Goal: Transaction & Acquisition: Book appointment/travel/reservation

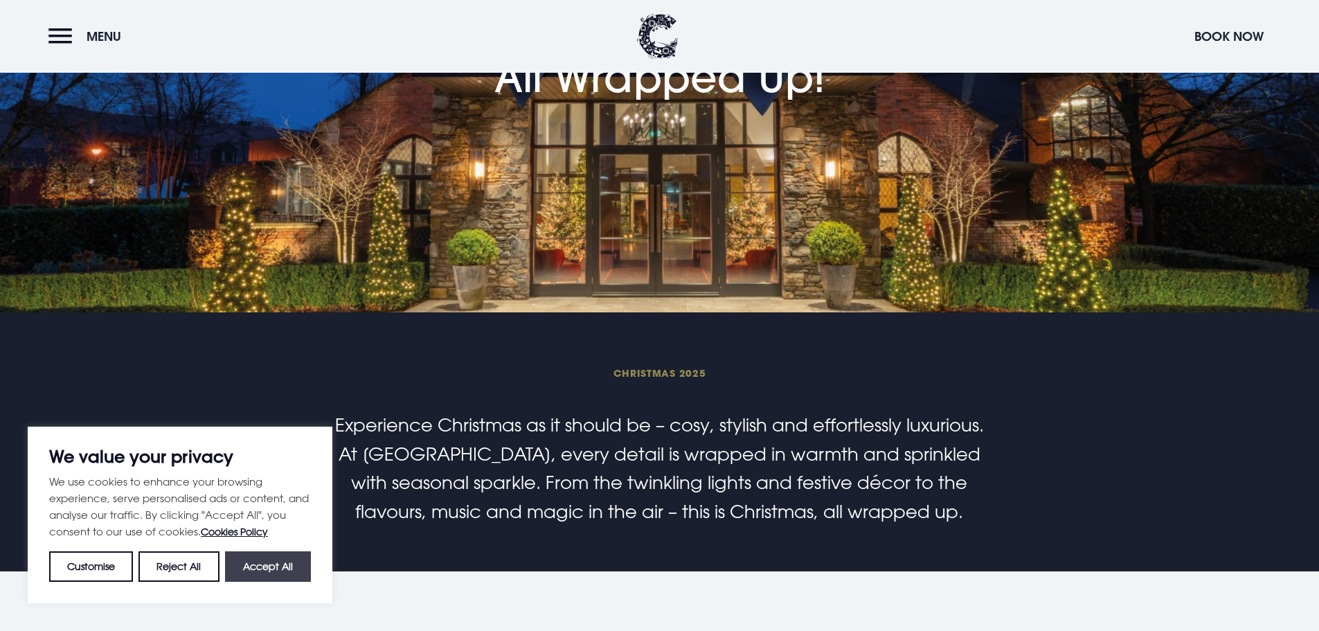
click at [259, 563] on button "Accept All" at bounding box center [268, 566] width 86 height 30
checkbox input "true"
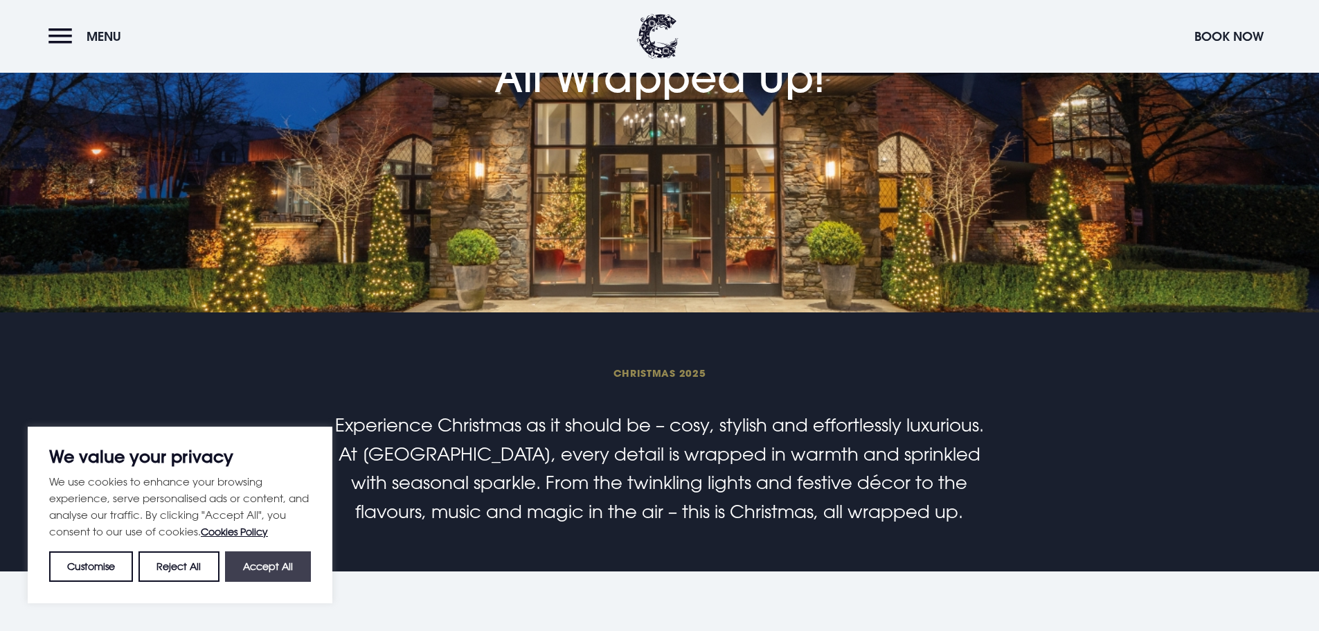
checkbox input "true"
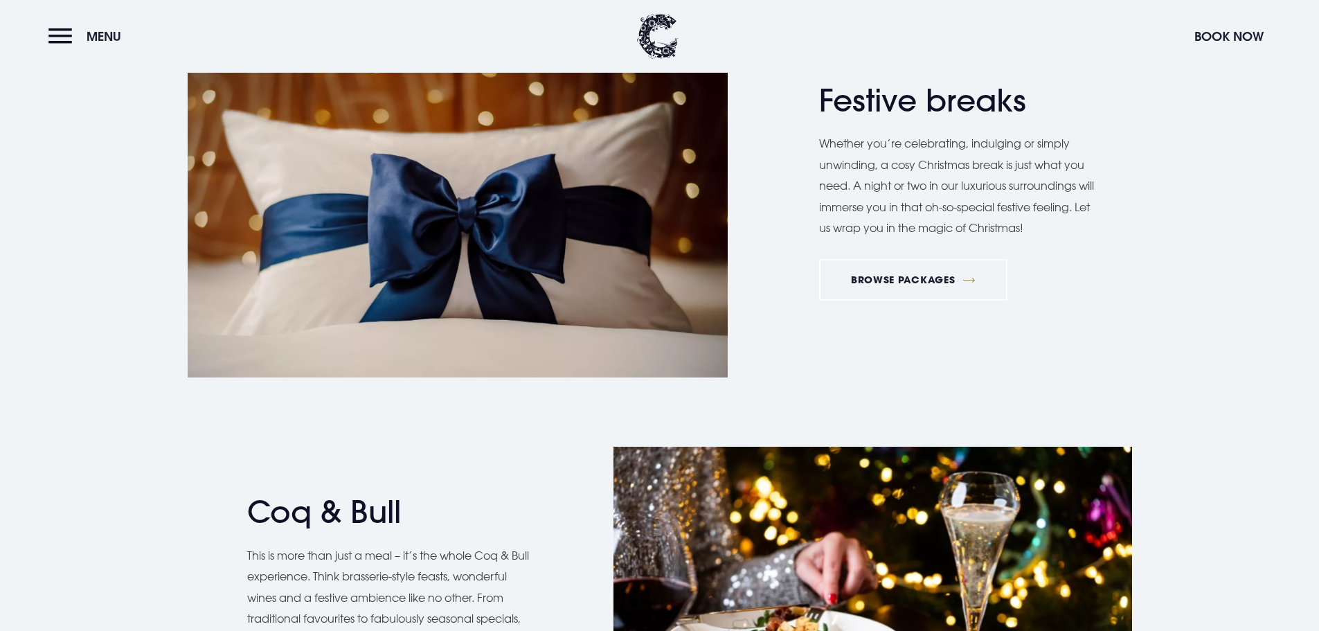
scroll to position [934, 0]
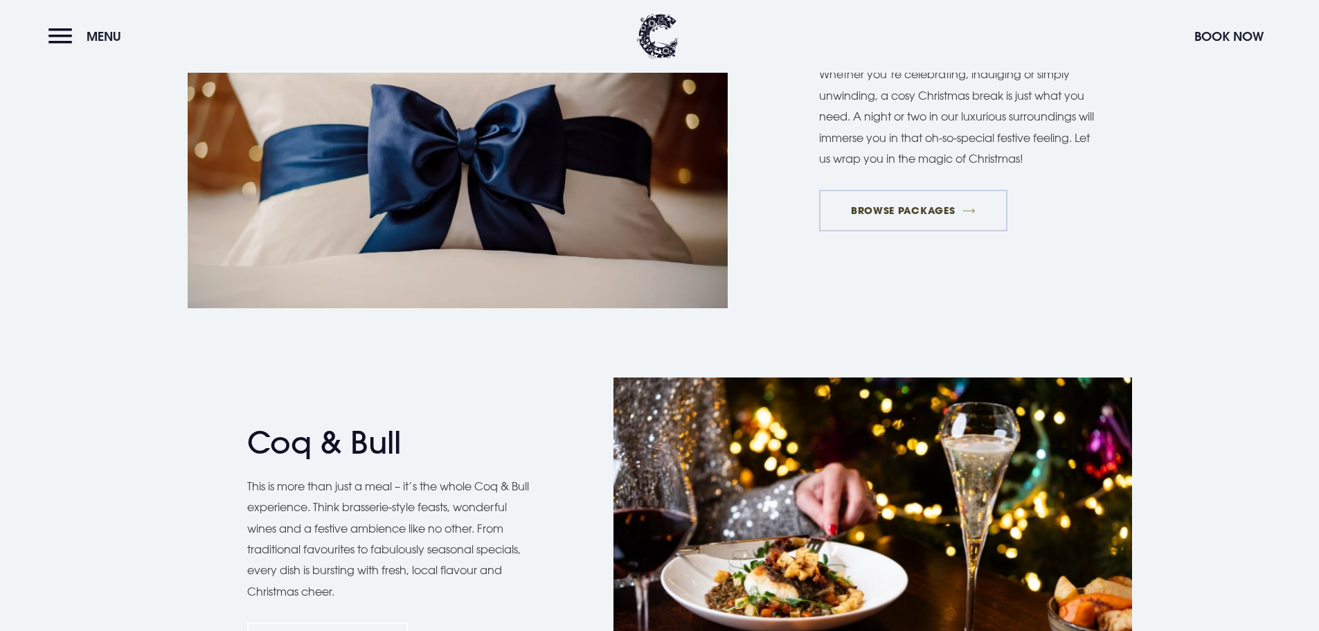
click at [906, 231] on link "BROWSE PACKAGES" at bounding box center [913, 211] width 188 height 42
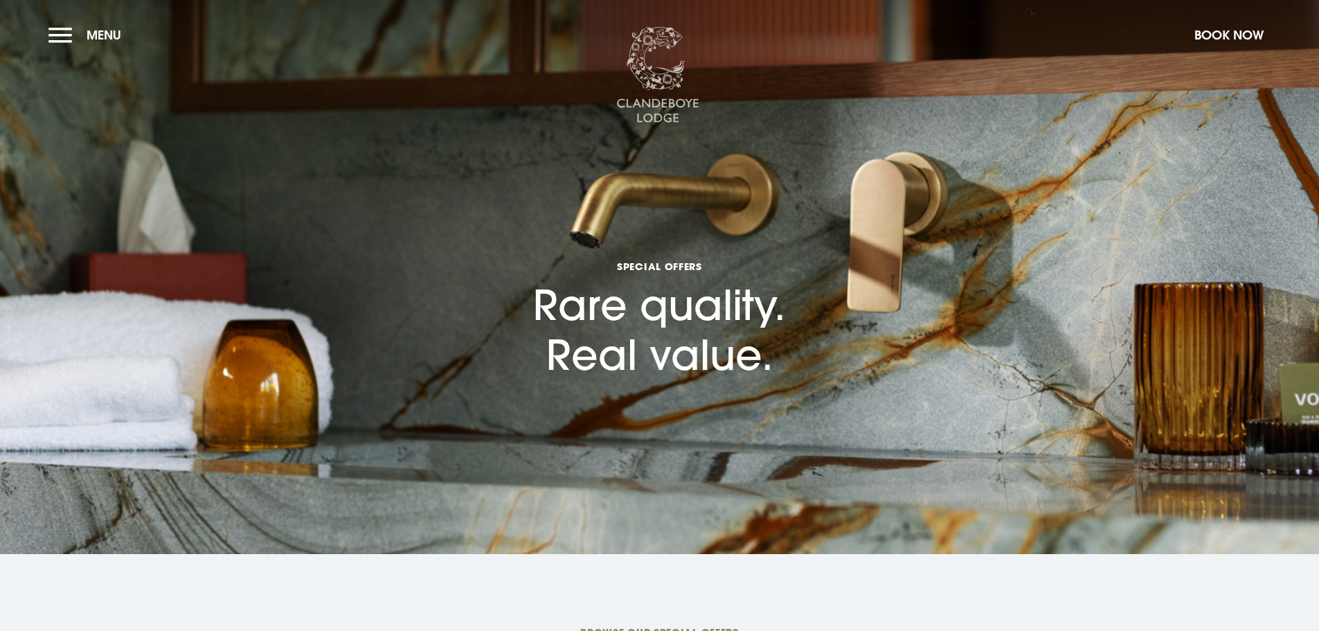
click at [669, 108] on img at bounding box center [657, 75] width 83 height 97
